Goal: Navigation & Orientation: Find specific page/section

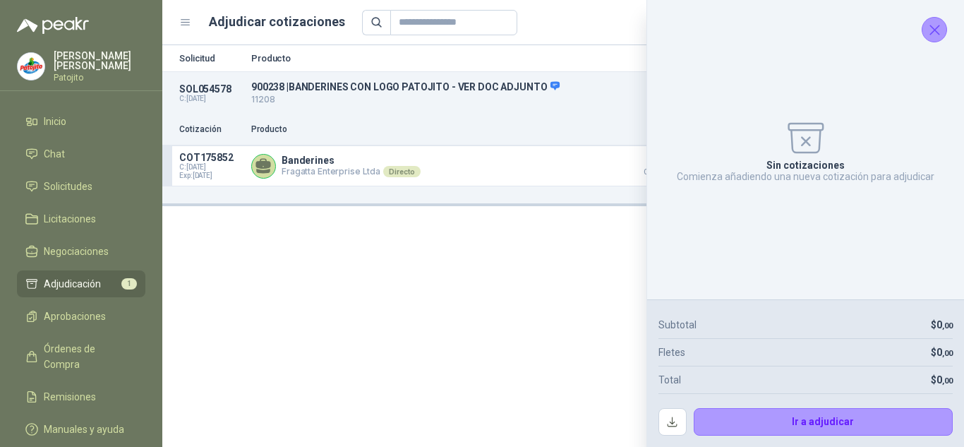
click at [83, 170] on ul "Inicio Chat Solicitudes Licitaciones Negociaciones Adjudicación 1 Aprobaciones …" at bounding box center [81, 278] width 162 height 340
click at [85, 181] on span "Solicitudes" at bounding box center [68, 187] width 49 height 16
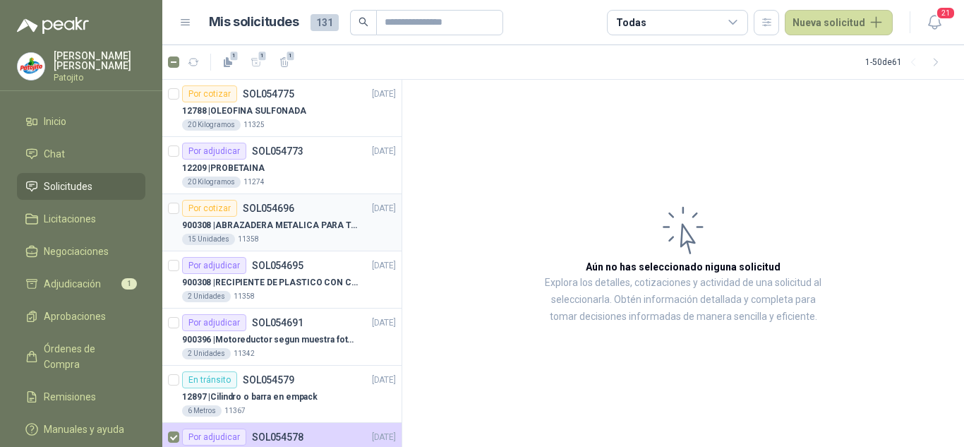
click at [311, 219] on p "900308 | ABRAZADERA METALICA PARA TAPA DE TAMBOR DE PLASTICO DE 50 LT" at bounding box center [270, 225] width 176 height 13
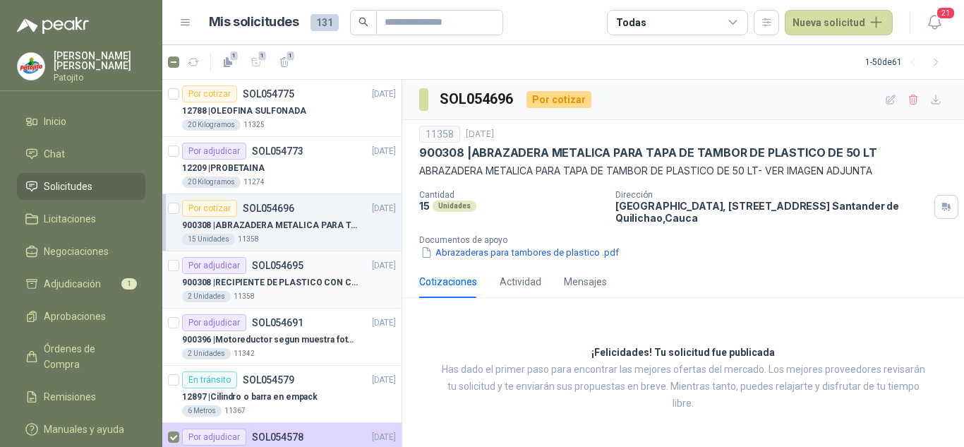
click at [300, 277] on p "900308 | RECIPIENTE DE PLASTICO CON CAPACIDAD DE 1.8 LT PARA LA EXTRACCIÓN MANU…" at bounding box center [270, 282] width 176 height 13
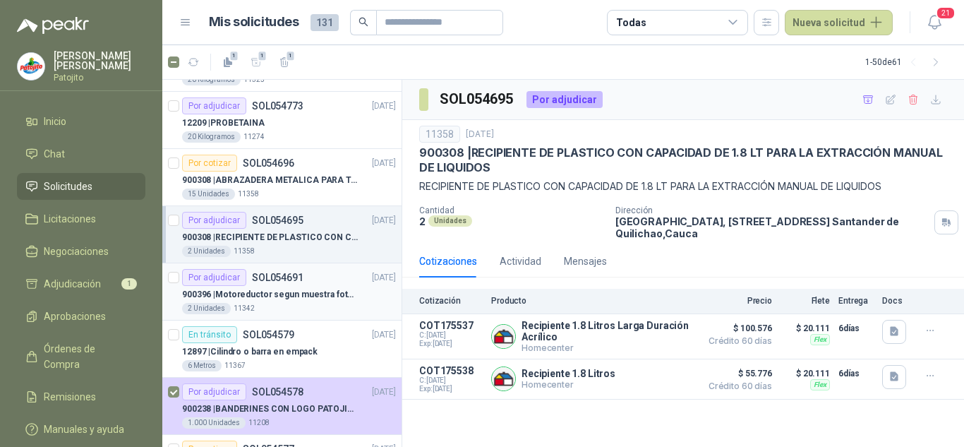
scroll to position [71, 0]
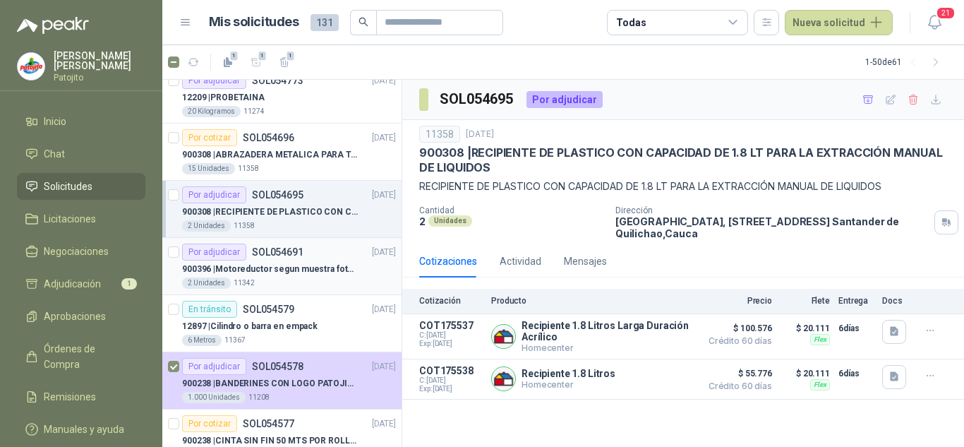
click at [282, 279] on div "2 Unidades 11342" at bounding box center [289, 282] width 214 height 11
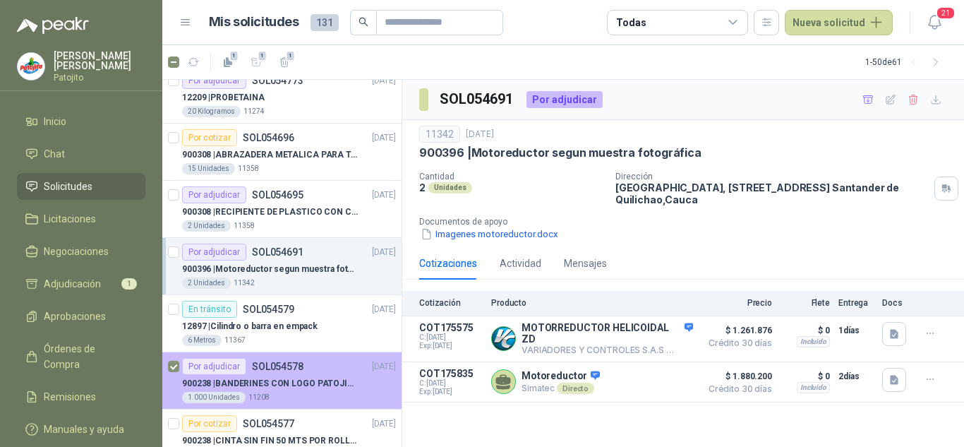
scroll to position [141, 0]
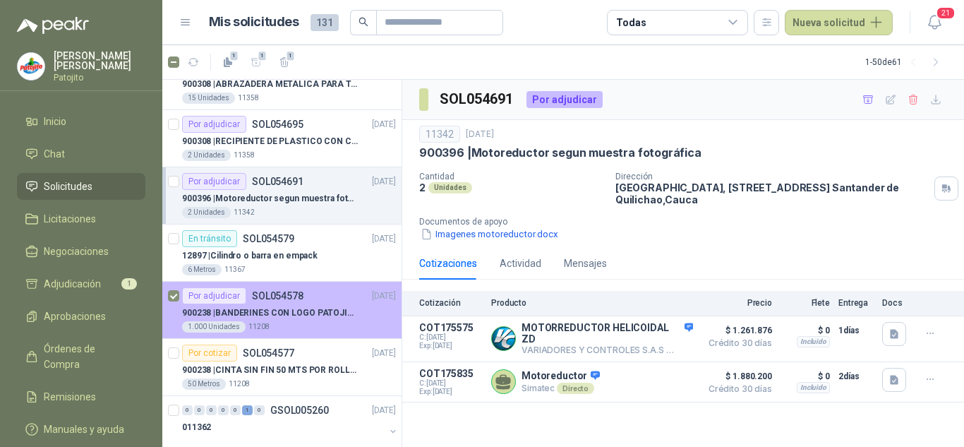
click at [325, 316] on p "900238 | BANDERINES CON LOGO PATOJITO - VER DOC ADJUNTO" at bounding box center [270, 312] width 176 height 13
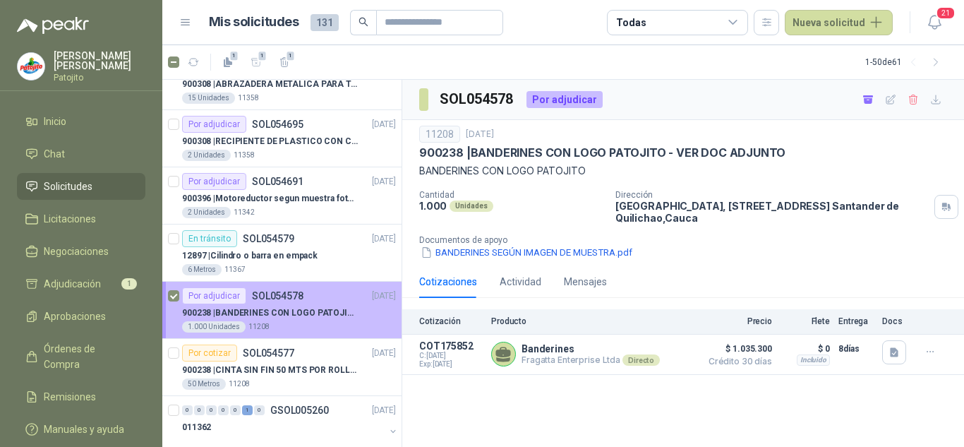
scroll to position [212, 0]
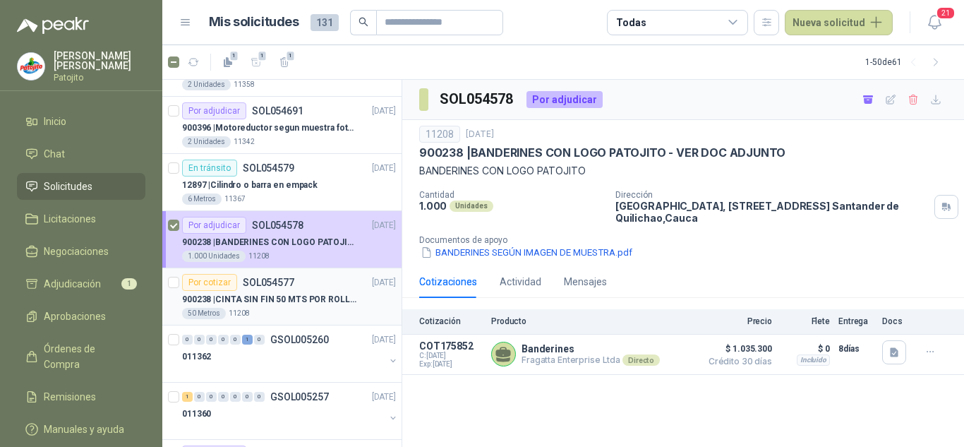
click at [275, 286] on p "SOL054577" at bounding box center [269, 282] width 52 height 10
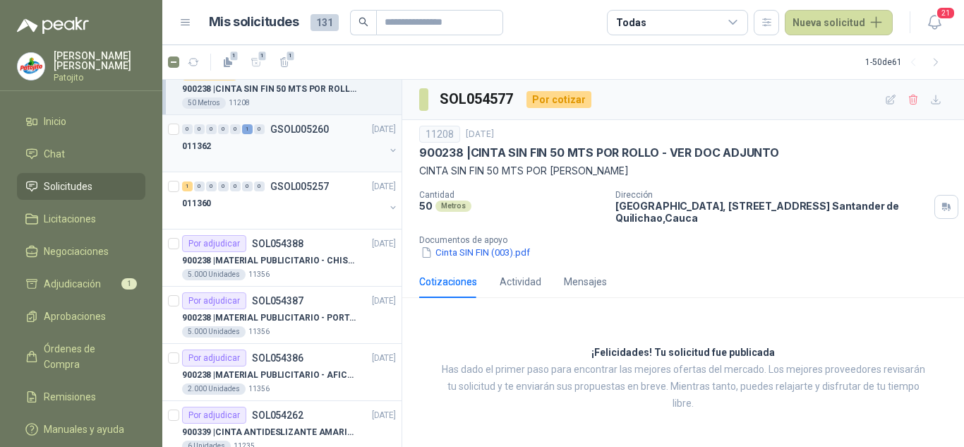
scroll to position [424, 0]
click at [289, 263] on p "900238 | MATERIAL PUBLICITARIO - CHISPA PATOJITO VER ADJUNTO" at bounding box center [270, 259] width 176 height 13
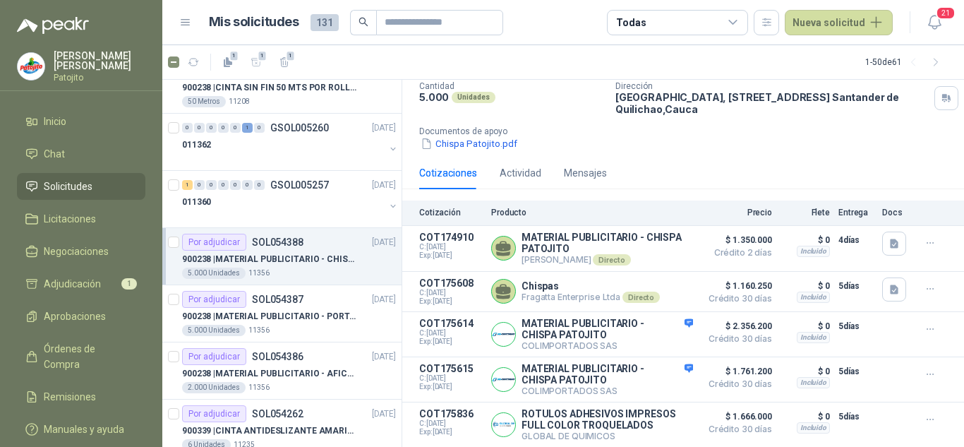
scroll to position [115, 0]
click at [314, 367] on p "900238 | MATERIAL PUBLICITARIO - AFICHE VER ADJUNTO" at bounding box center [270, 373] width 176 height 13
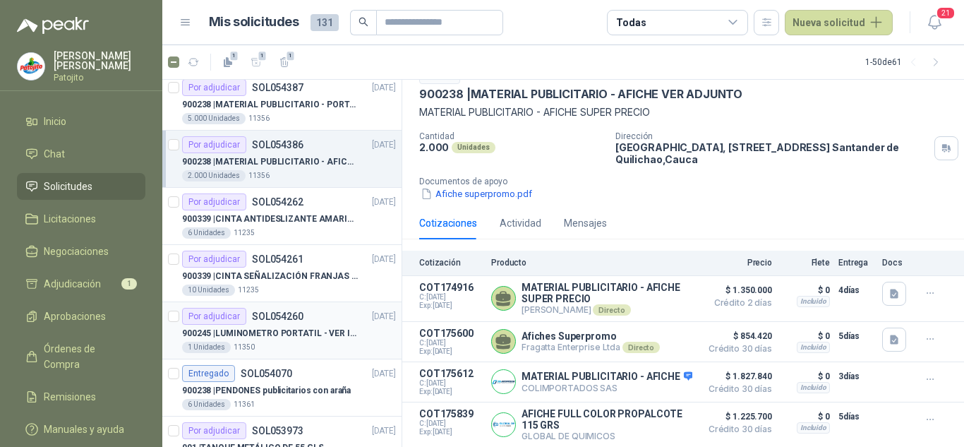
scroll to position [706, 0]
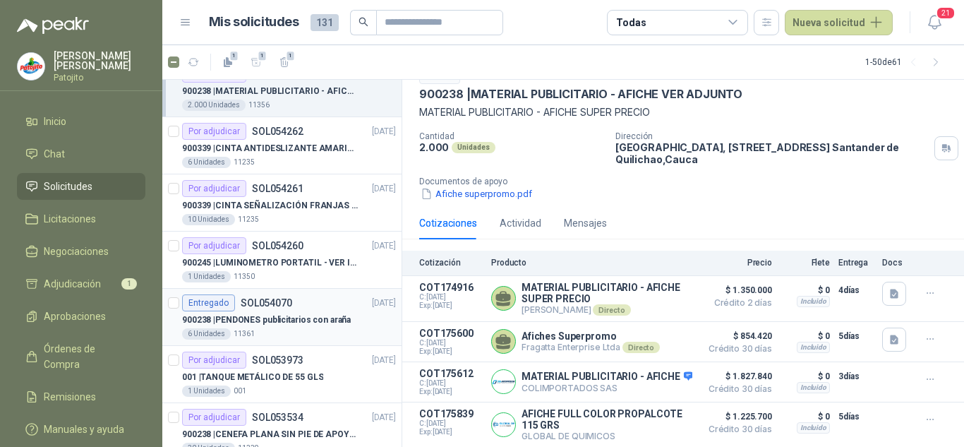
click at [293, 317] on p "900238 | PENDONES publicitarios con araña" at bounding box center [266, 319] width 169 height 13
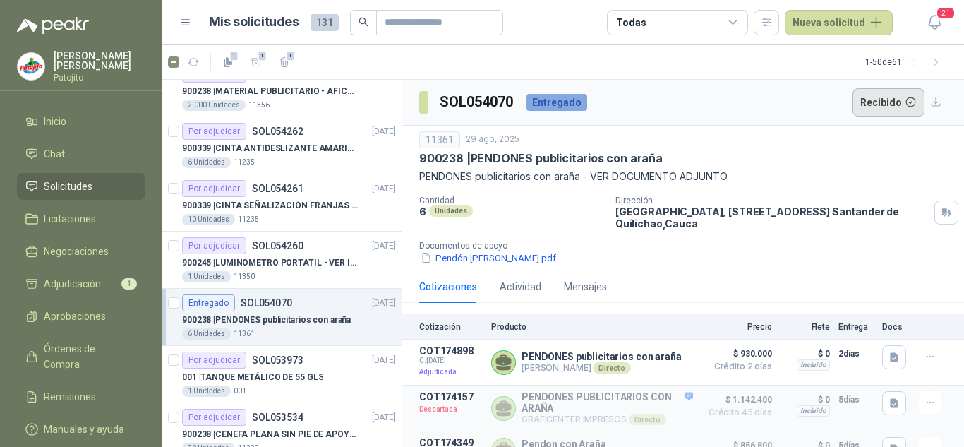
click at [886, 100] on button "Recibido" at bounding box center [889, 102] width 73 height 28
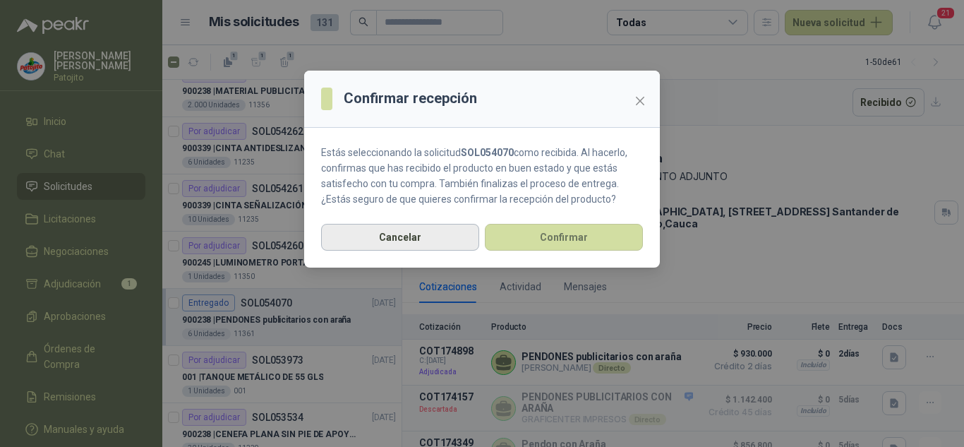
click at [418, 227] on button "Cancelar" at bounding box center [400, 237] width 158 height 27
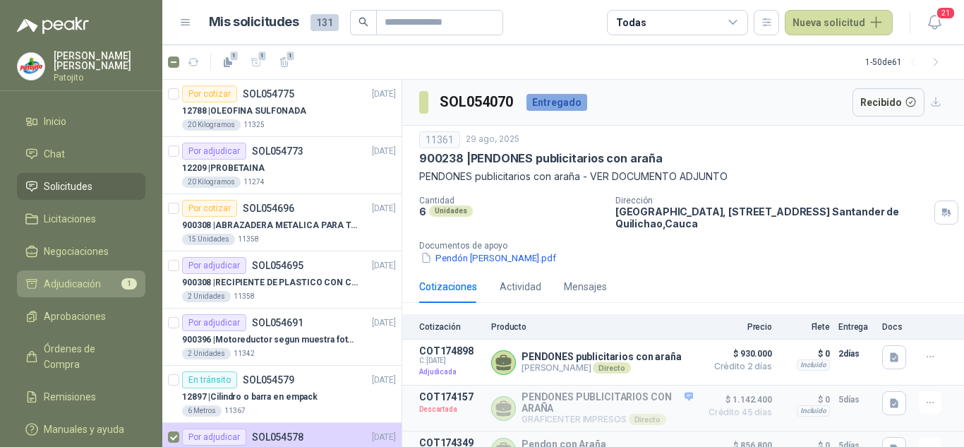
click at [90, 275] on link "Adjudicación 1" at bounding box center [81, 283] width 129 height 27
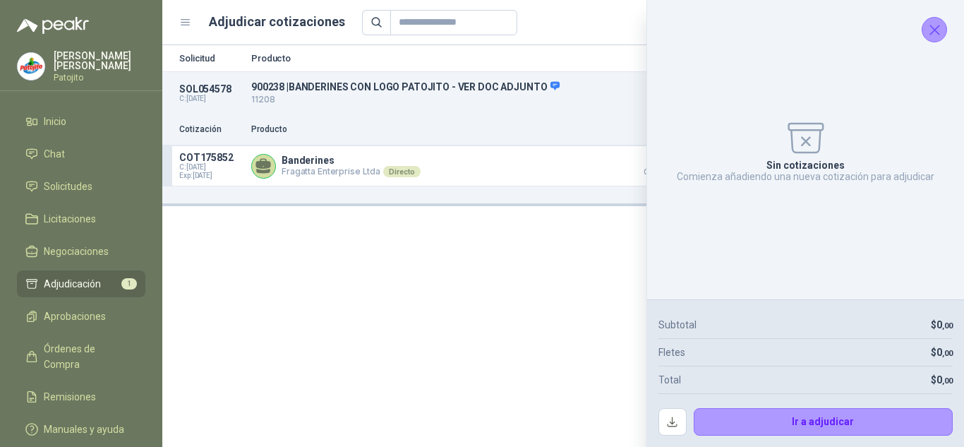
click at [936, 35] on icon "Cerrar" at bounding box center [935, 30] width 18 height 18
